Goal: Understand process/instructions: Learn about a topic

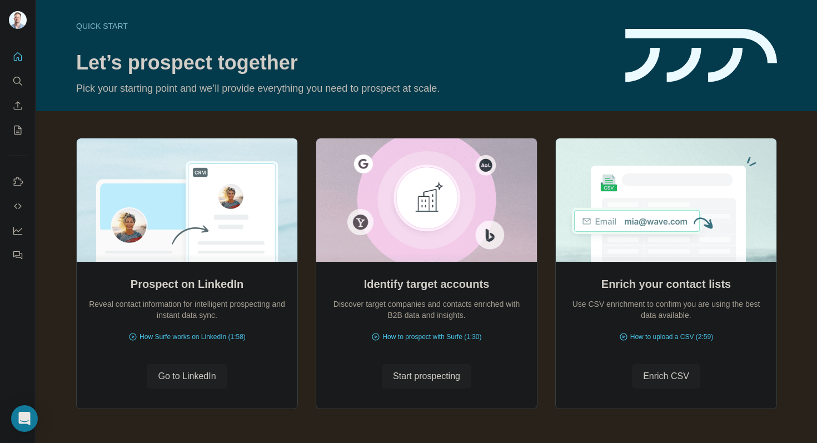
click at [97, 23] on div "Quick start" at bounding box center [344, 26] width 536 height 11
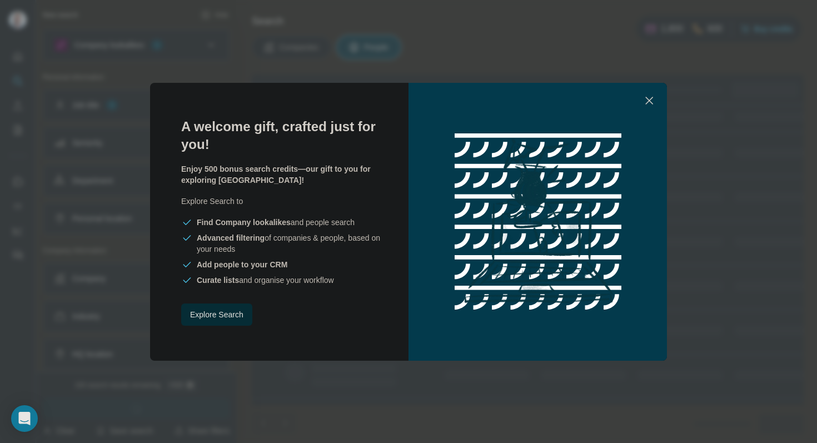
click at [647, 94] on icon "button" at bounding box center [649, 100] width 13 height 13
